Goal: Information Seeking & Learning: Understand process/instructions

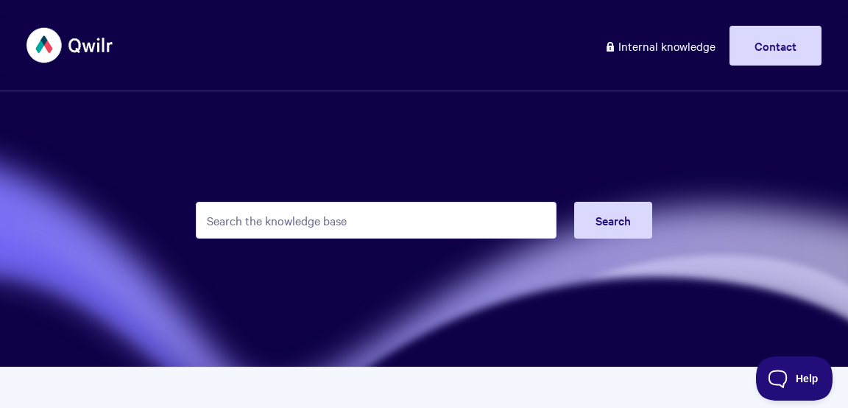
click at [299, 221] on input "Search the knowledge base" at bounding box center [376, 220] width 361 height 37
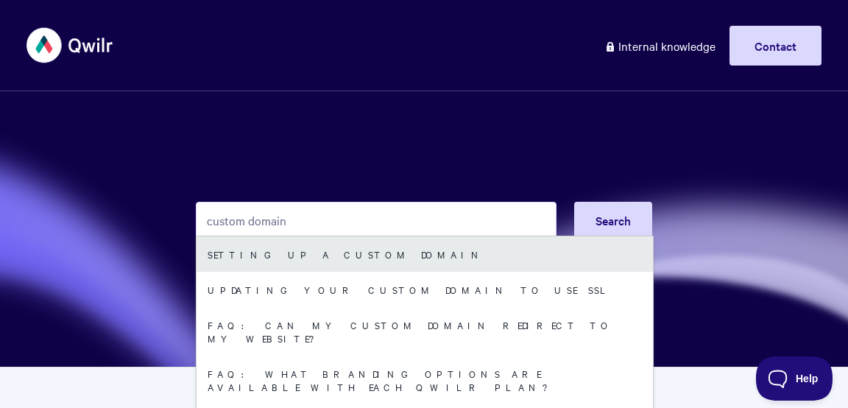
type input "custom domain"
click at [314, 257] on link "Setting up a Custom Domain" at bounding box center [425, 253] width 456 height 35
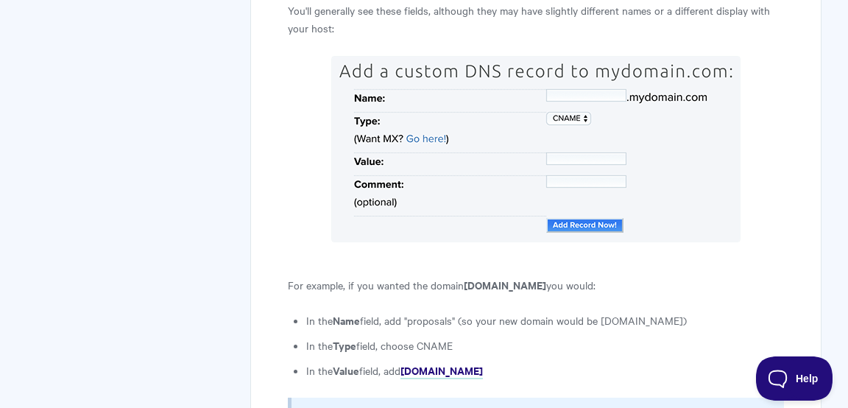
scroll to position [1250, 0]
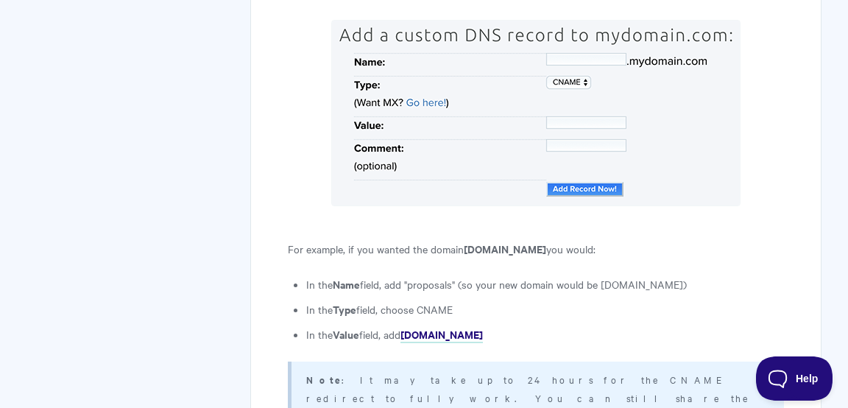
drag, startPoint x: 337, startPoint y: 193, endPoint x: 497, endPoint y: 219, distance: 161.8
click at [497, 275] on ul "In the Name field, add "proposals" (so your new domain would be proposals.mydom…" at bounding box center [545, 309] width 478 height 68
click at [497, 300] on li "In the Type field, choose CNAME" at bounding box center [545, 309] width 478 height 18
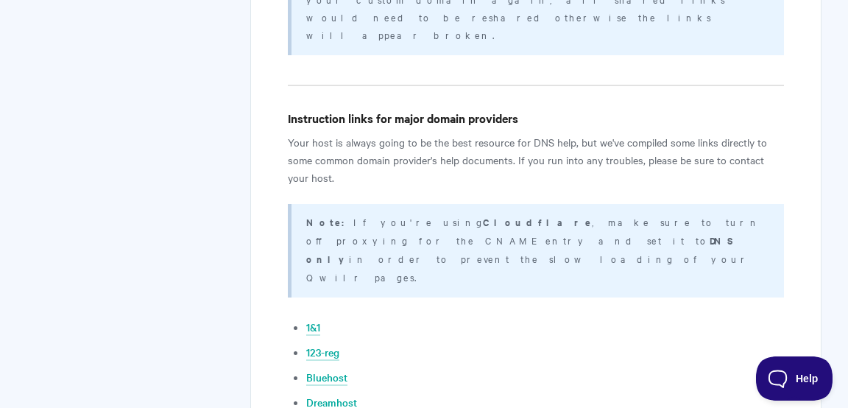
scroll to position [3016, 0]
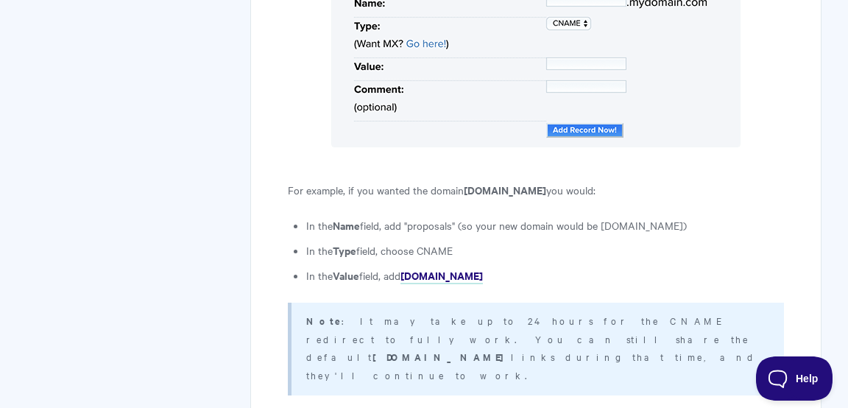
scroll to position [1235, 0]
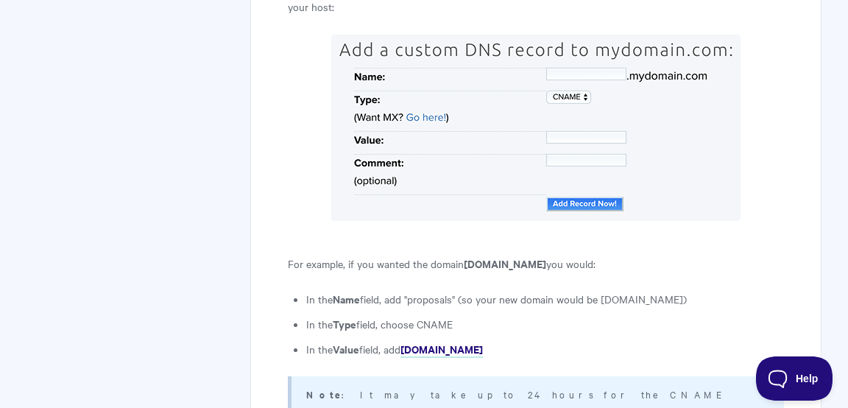
drag, startPoint x: 420, startPoint y: 232, endPoint x: 459, endPoint y: 236, distance: 39.2
click at [459, 315] on li "In the Type field, choose CNAME" at bounding box center [545, 324] width 478 height 18
